Goal: Task Accomplishment & Management: Complete application form

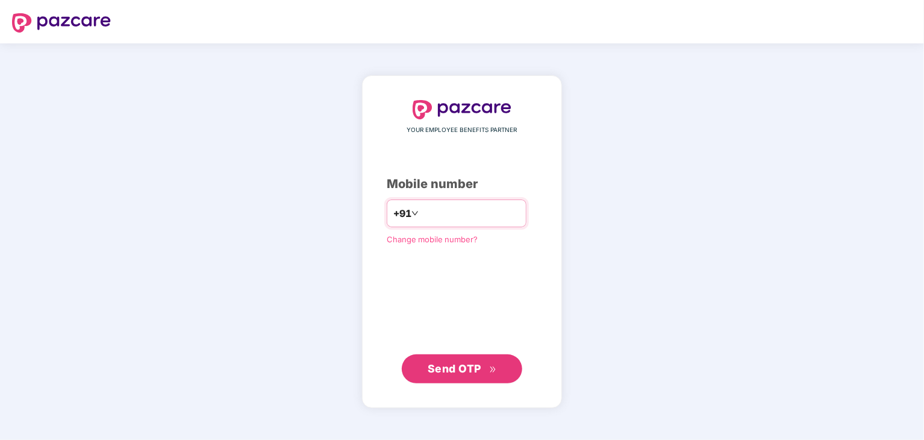
type input "**********"
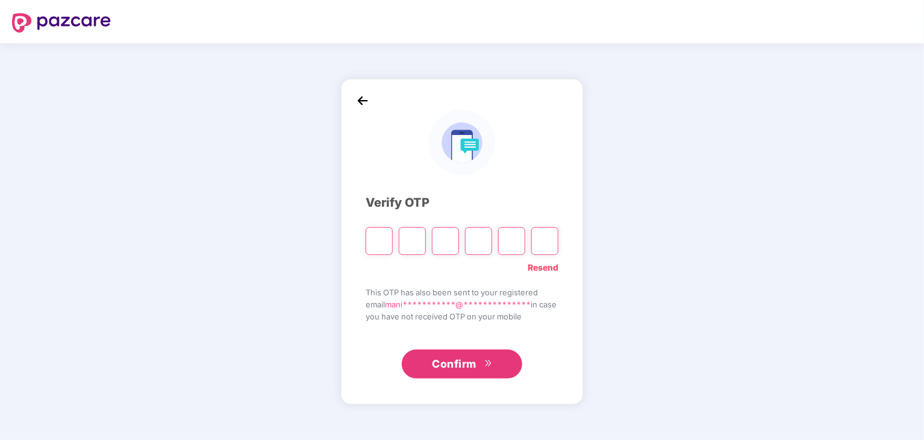
type input "*"
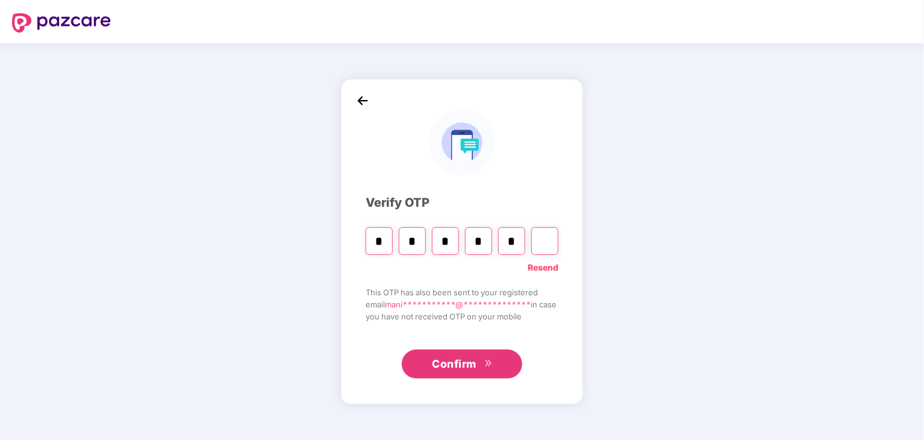
type input "*"
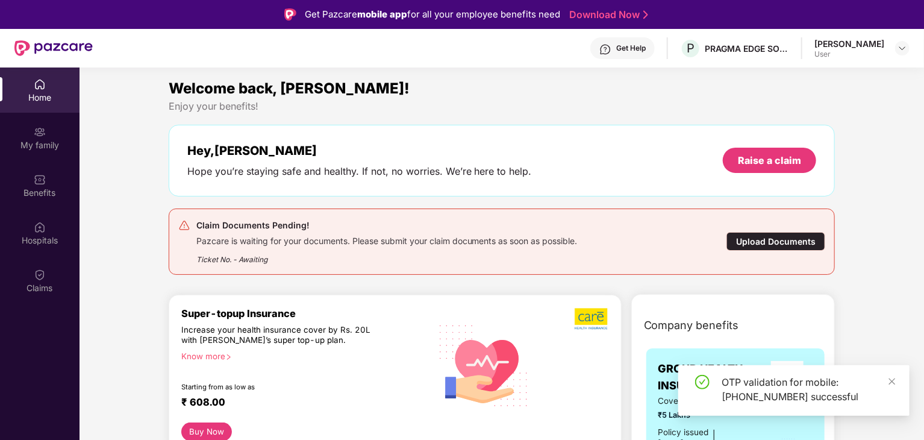
click at [793, 241] on div "Upload Documents" at bounding box center [775, 241] width 99 height 19
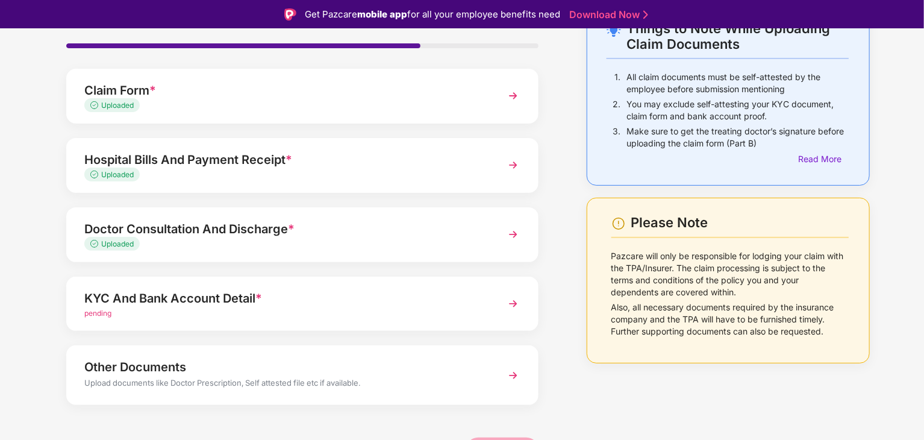
scroll to position [93, 0]
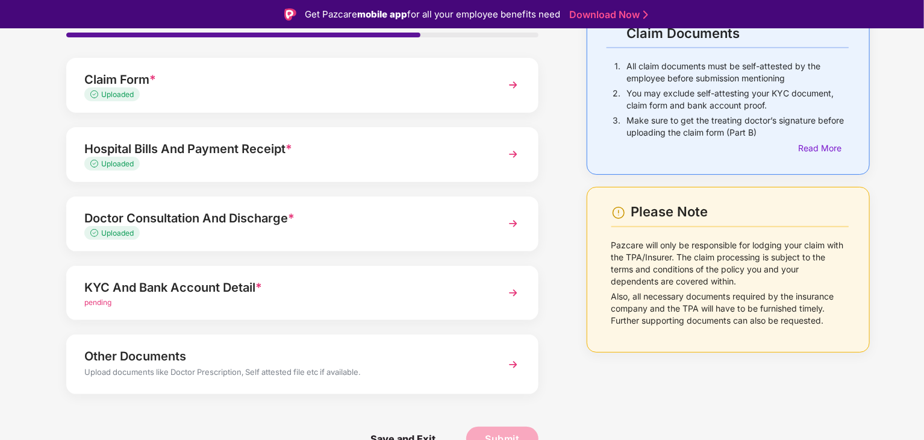
click at [511, 294] on img at bounding box center [513, 293] width 22 height 22
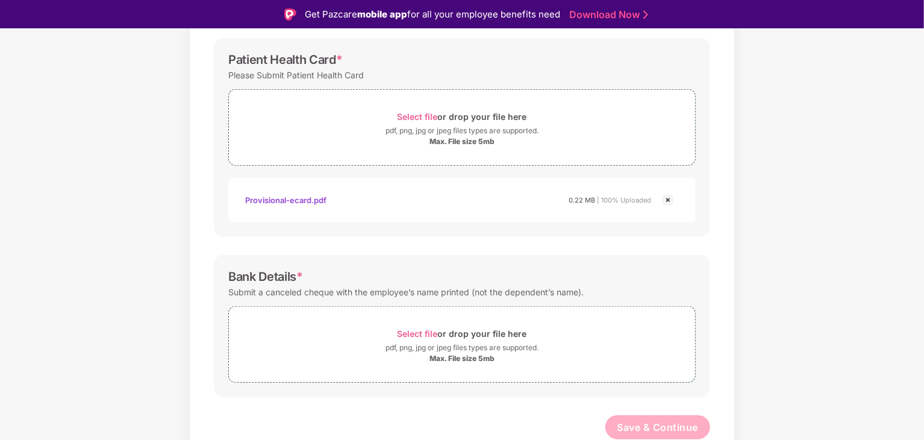
scroll to position [29, 0]
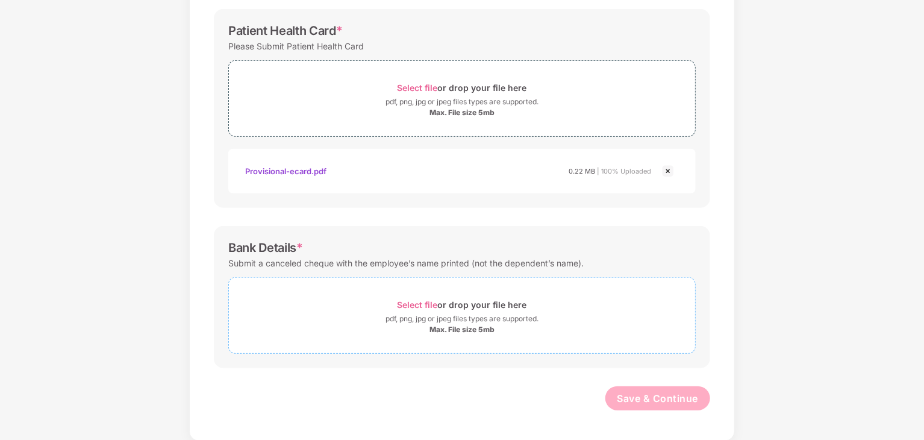
click at [420, 297] on div "Select file or drop your file here" at bounding box center [461, 304] width 129 height 16
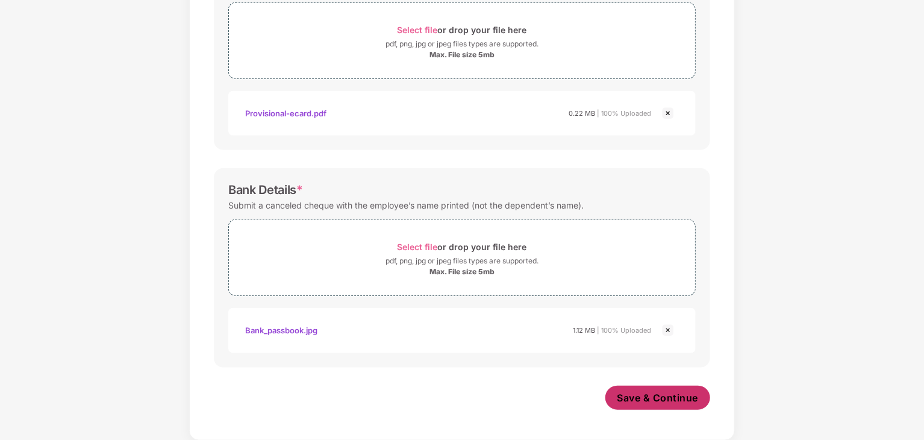
click at [689, 397] on span "Save & Continue" at bounding box center [657, 397] width 81 height 13
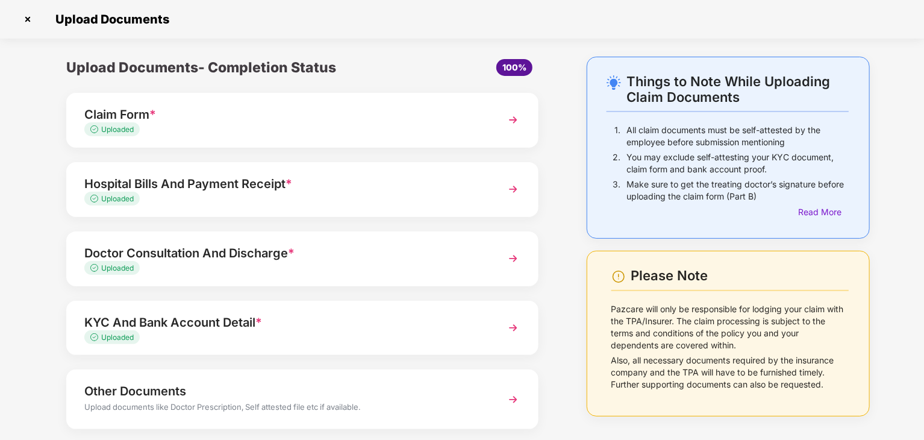
scroll to position [64, 0]
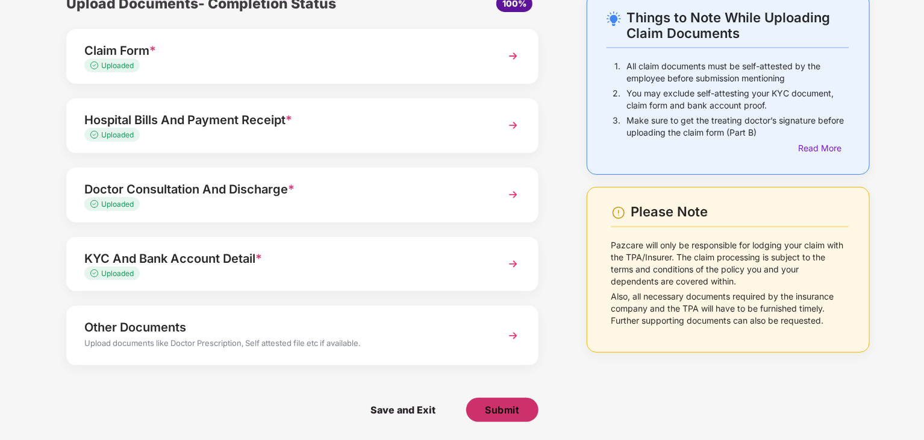
click at [506, 407] on span "Submit" at bounding box center [502, 409] width 34 height 13
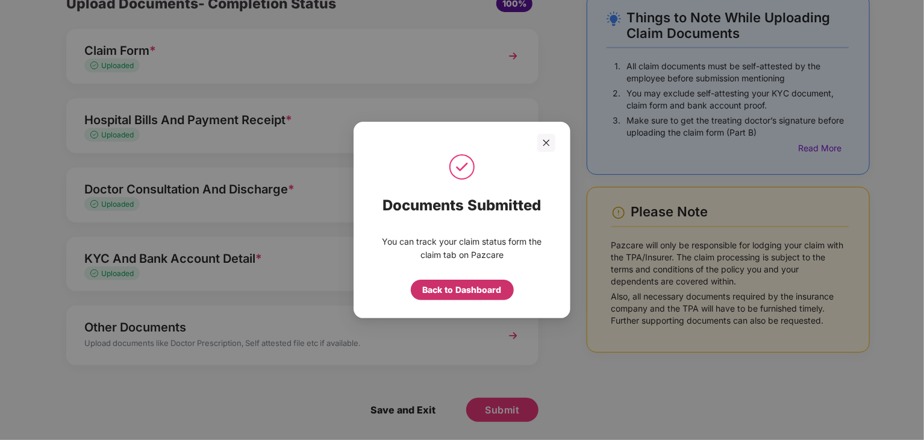
click at [460, 293] on div "Back to Dashboard" at bounding box center [462, 289] width 79 height 13
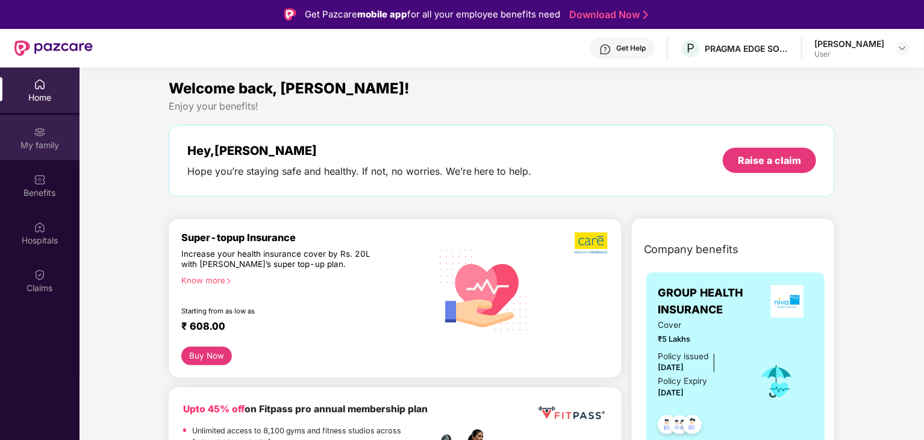
click at [43, 142] on div "My family" at bounding box center [39, 145] width 79 height 12
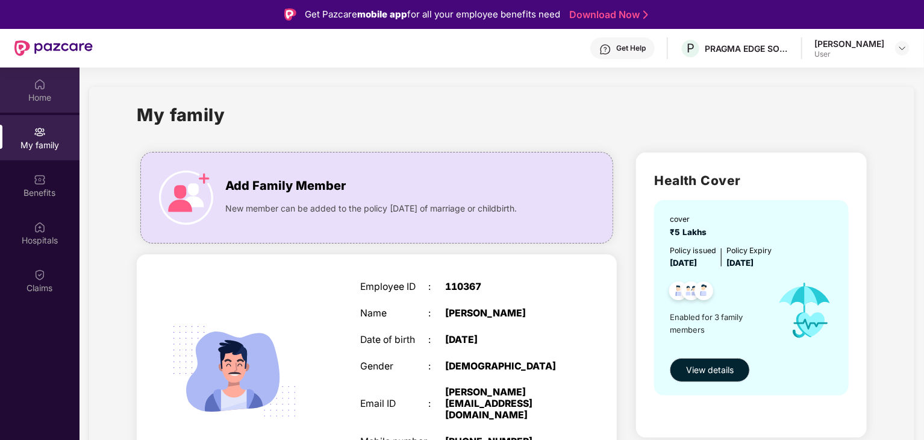
click at [42, 98] on div "Home" at bounding box center [39, 98] width 79 height 12
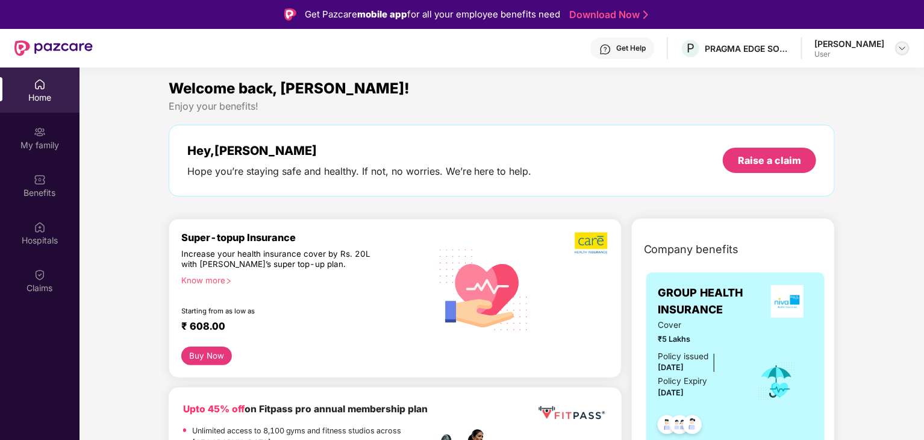
click at [903, 49] on img at bounding box center [902, 48] width 10 height 10
click at [800, 76] on div "Logout" at bounding box center [845, 76] width 157 height 23
